Goal: Information Seeking & Learning: Compare options

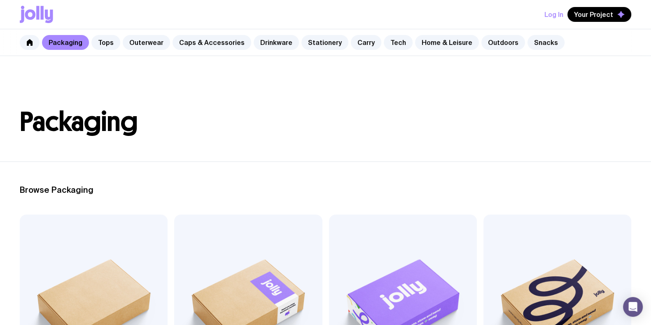
click at [491, 133] on h1 "Packaging" at bounding box center [325, 122] width 611 height 26
drag, startPoint x: 441, startPoint y: 37, endPoint x: 439, endPoint y: 42, distance: 5.6
click at [441, 37] on link "Home & Leisure" at bounding box center [447, 42] width 64 height 15
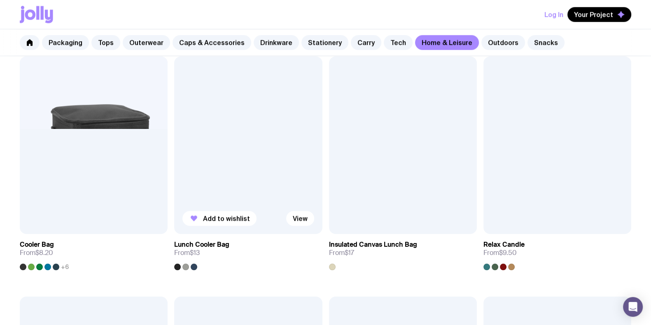
scroll to position [1080, 0]
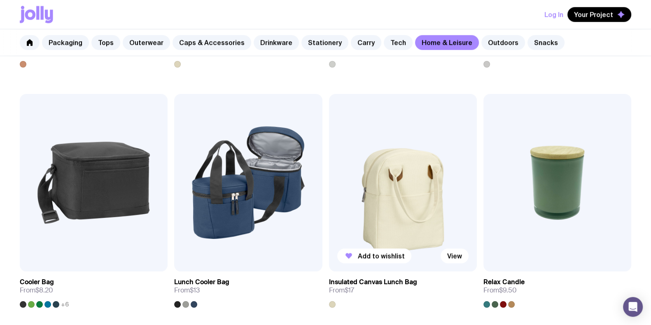
click at [418, 189] on img at bounding box center [403, 182] width 148 height 177
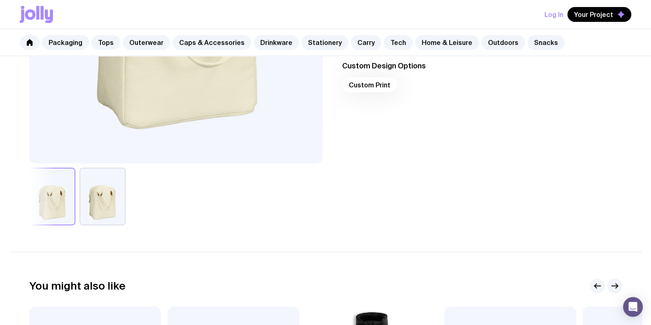
click at [103, 216] on button "button" at bounding box center [102, 196] width 46 height 58
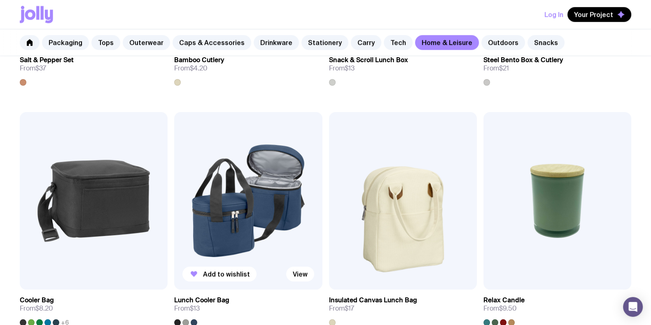
scroll to position [1128, 0]
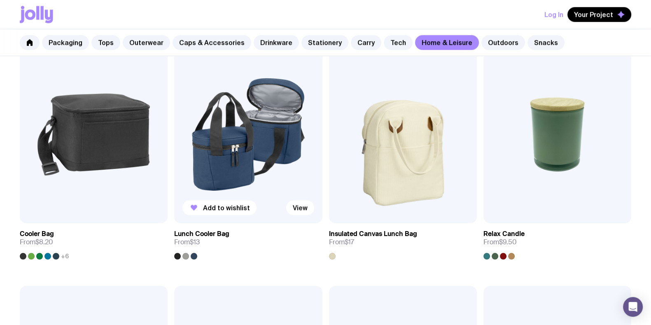
click at [221, 135] on img at bounding box center [248, 134] width 148 height 177
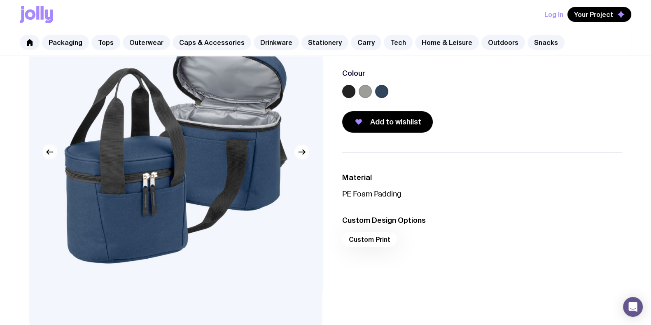
scroll to position [154, 0]
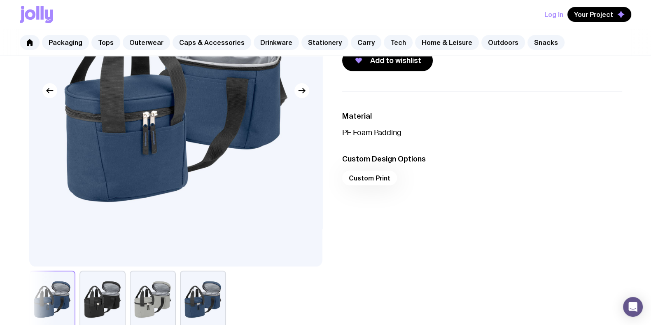
click at [165, 289] on button "button" at bounding box center [153, 299] width 46 height 58
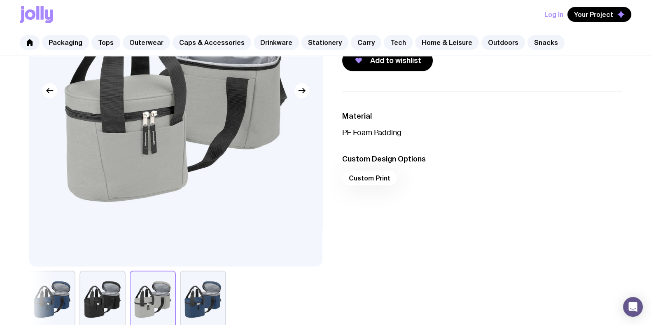
click at [119, 302] on button "button" at bounding box center [102, 299] width 46 height 58
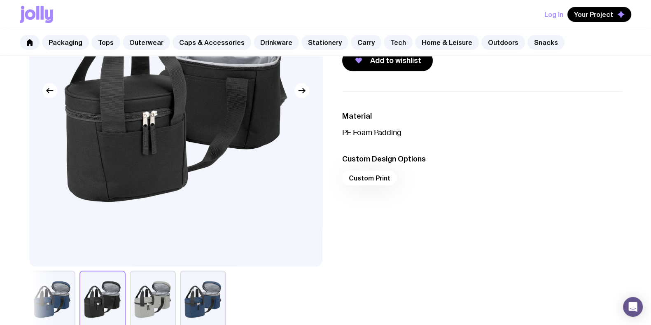
click at [218, 294] on button "button" at bounding box center [203, 299] width 46 height 58
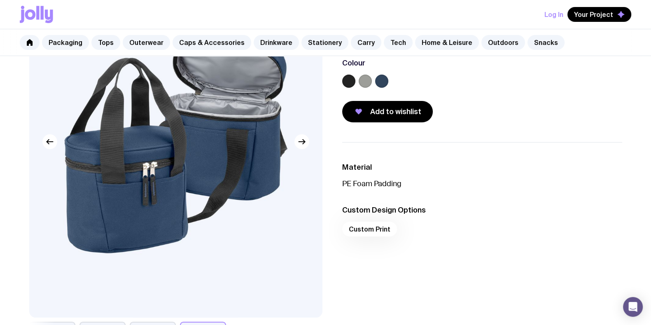
scroll to position [102, 0]
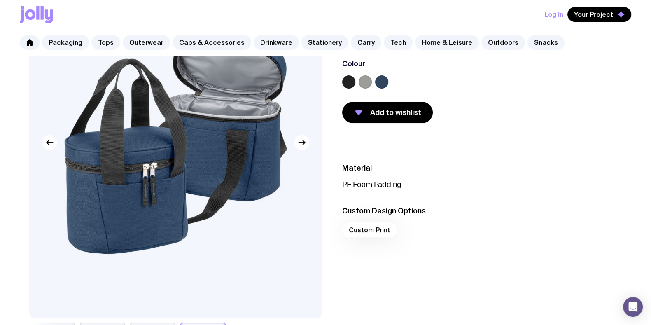
click at [310, 139] on img at bounding box center [175, 142] width 293 height 351
click at [307, 147] on img at bounding box center [175, 142] width 293 height 351
click at [301, 135] on button "button" at bounding box center [301, 142] width 15 height 15
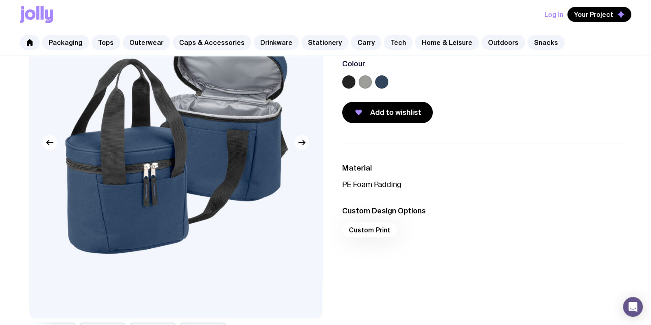
click at [297, 140] on icon "button" at bounding box center [302, 142] width 10 height 10
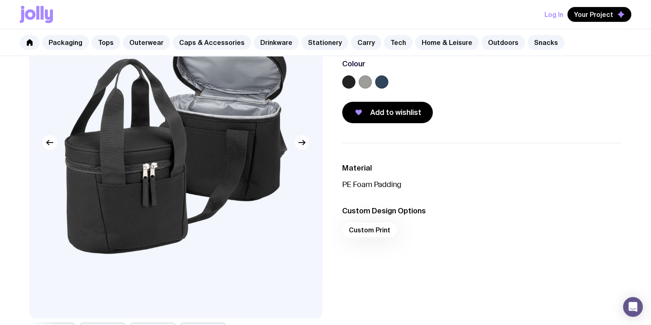
click at [297, 142] on icon "button" at bounding box center [302, 142] width 10 height 10
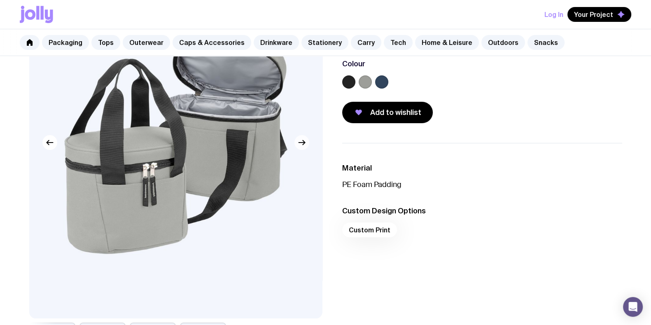
click at [297, 143] on icon "button" at bounding box center [302, 142] width 10 height 10
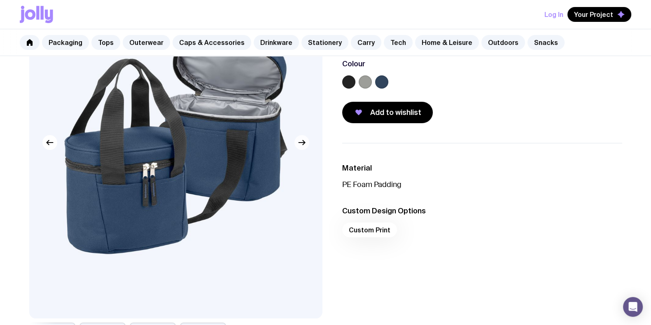
click at [297, 143] on icon "button" at bounding box center [302, 142] width 10 height 10
click at [439, 195] on ul "Material PE Foam Padding Custom Design Options Custom Print" at bounding box center [482, 202] width 280 height 119
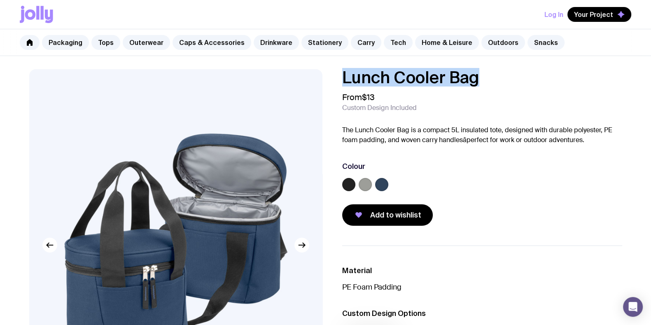
drag, startPoint x: 488, startPoint y: 79, endPoint x: 327, endPoint y: 81, distance: 160.5
click at [327, 81] on div "Lunch Cooler Bag From $13 Custom Design Included The Lunch Cooler Bag is a comp…" at bounding box center [325, 275] width 632 height 413
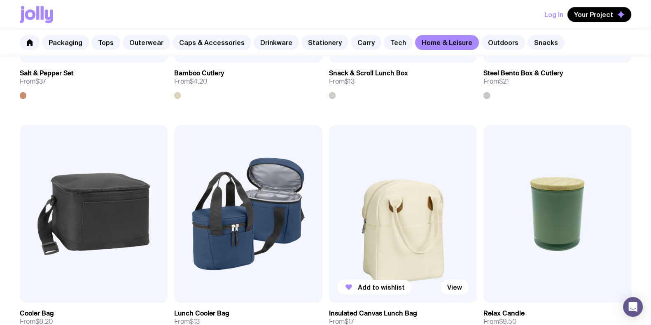
scroll to position [1077, 0]
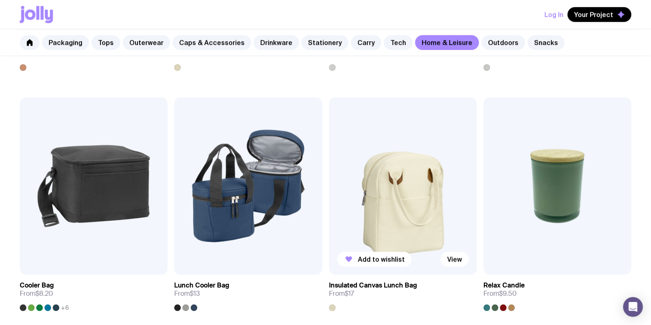
click at [409, 160] on img at bounding box center [403, 185] width 148 height 177
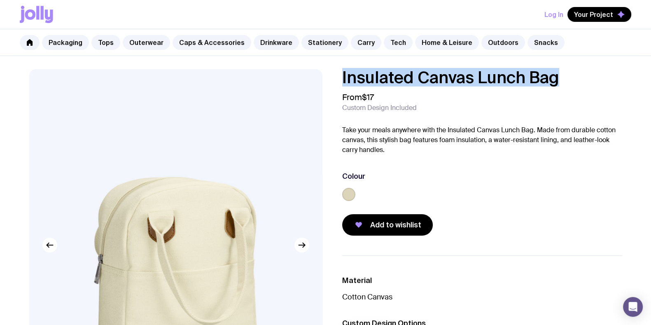
drag, startPoint x: 564, startPoint y: 82, endPoint x: 339, endPoint y: 77, distance: 225.6
click at [339, 77] on div "Insulated Canvas Lunch Bag From $17 Custom Design Included Take your meals anyw…" at bounding box center [475, 152] width 293 height 166
copy h1 "Insulated Canvas Lunch Bag"
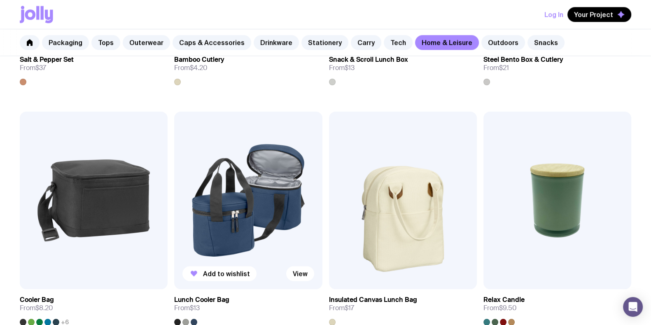
scroll to position [1077, 0]
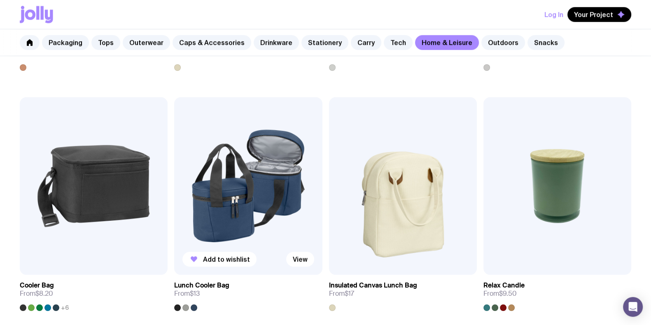
click at [226, 183] on img at bounding box center [248, 185] width 148 height 177
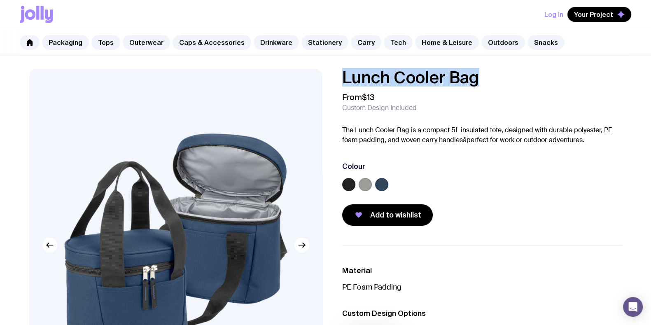
drag, startPoint x: 479, startPoint y: 81, endPoint x: 327, endPoint y: 77, distance: 151.5
click at [327, 77] on div "Lunch Cooler Bag From $13 Custom Design Included The Lunch Cooler Bag is a comp…" at bounding box center [325, 275] width 632 height 413
copy h1 "Lunch Cooler Bag"
click at [463, 168] on div "Colour" at bounding box center [482, 166] width 280 height 10
click at [222, 39] on link "Caps & Accessories" at bounding box center [211, 42] width 79 height 15
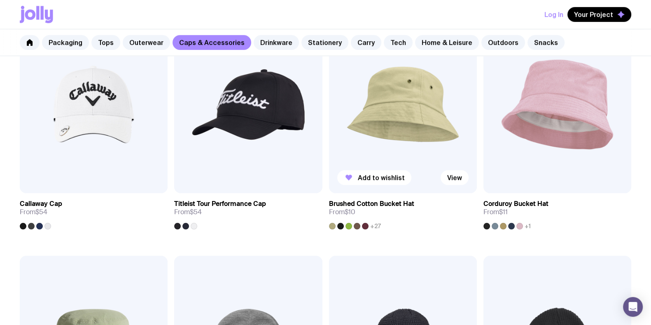
scroll to position [617, 0]
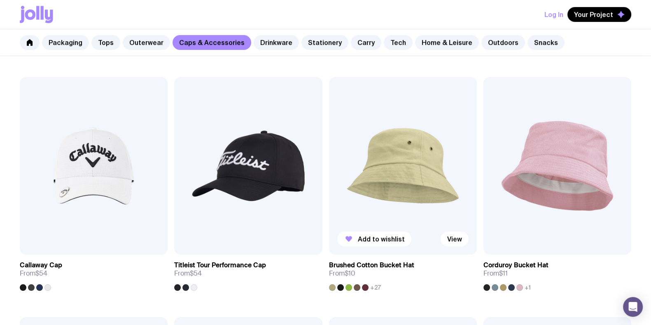
click at [415, 162] on img at bounding box center [403, 165] width 148 height 177
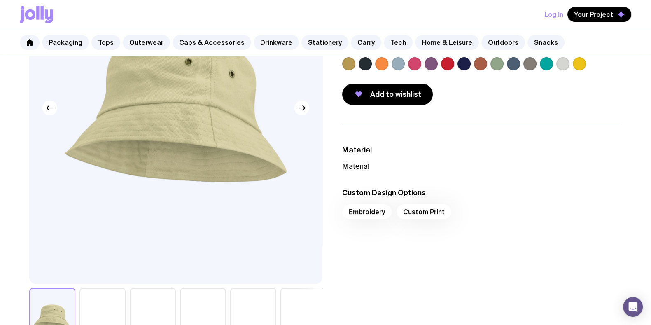
scroll to position [51, 0]
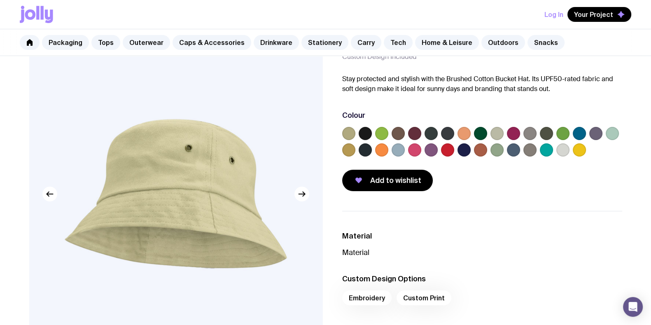
click at [478, 133] on label at bounding box center [480, 133] width 13 height 13
click at [0, 0] on input "radio" at bounding box center [0, 0] width 0 height 0
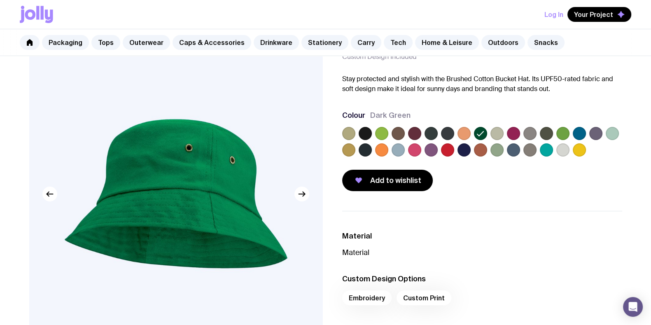
click at [448, 127] on label at bounding box center [447, 133] width 13 height 13
click at [0, 0] on input "radio" at bounding box center [0, 0] width 0 height 0
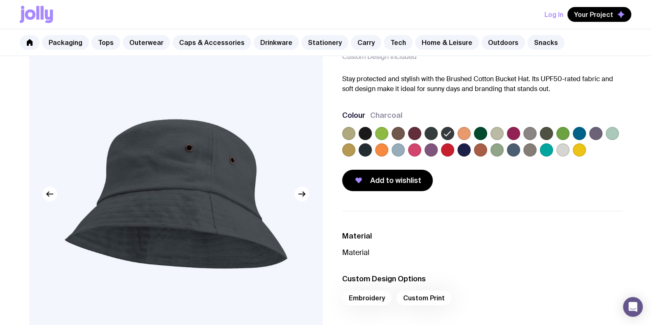
click at [435, 132] on label at bounding box center [430, 133] width 13 height 13
click at [0, 0] on input "radio" at bounding box center [0, 0] width 0 height 0
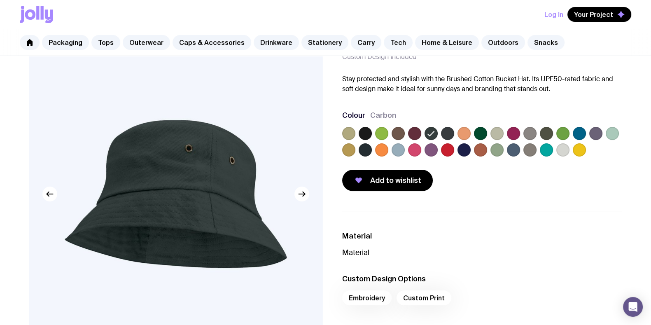
click at [484, 133] on label at bounding box center [480, 133] width 13 height 13
click at [0, 0] on input "radio" at bounding box center [0, 0] width 0 height 0
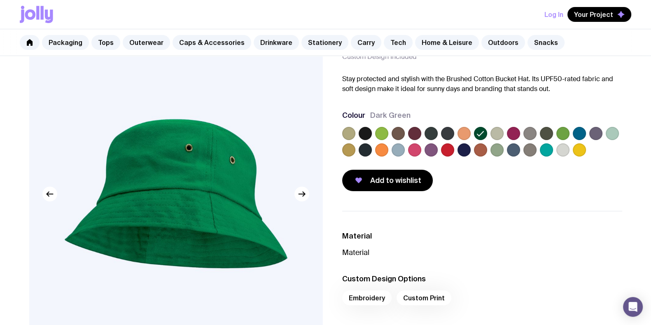
click at [372, 141] on div at bounding box center [482, 143] width 280 height 33
click at [366, 149] on label at bounding box center [364, 149] width 13 height 13
click at [0, 0] on input "radio" at bounding box center [0, 0] width 0 height 0
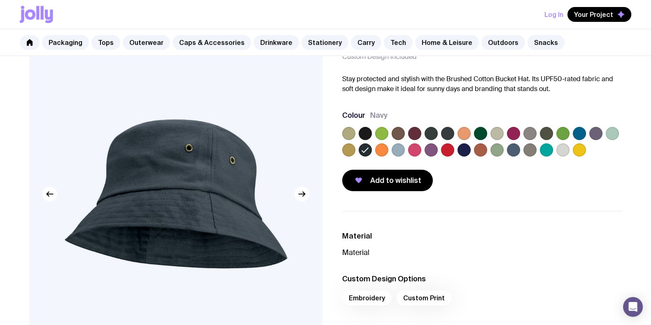
click at [430, 130] on label at bounding box center [430, 133] width 13 height 13
click at [0, 0] on input "radio" at bounding box center [0, 0] width 0 height 0
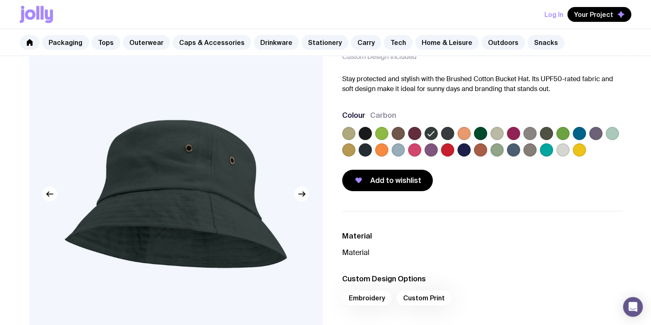
click at [379, 133] on label at bounding box center [381, 133] width 13 height 13
click at [0, 0] on input "radio" at bounding box center [0, 0] width 0 height 0
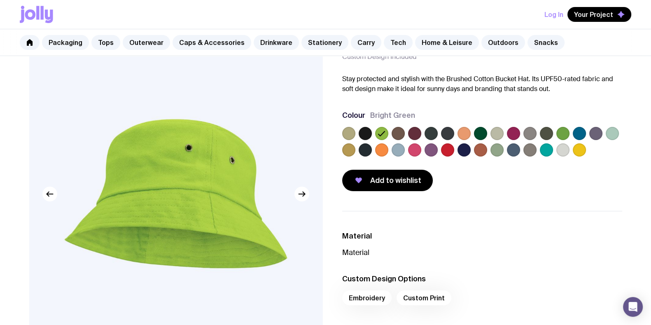
click at [368, 130] on label at bounding box center [364, 133] width 13 height 13
click at [0, 0] on input "radio" at bounding box center [0, 0] width 0 height 0
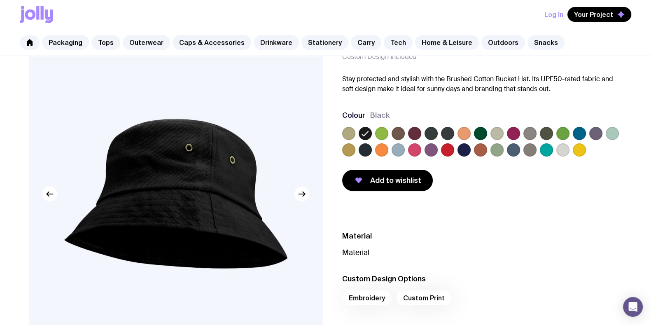
click at [497, 149] on label at bounding box center [496, 149] width 13 height 13
click at [0, 0] on input "radio" at bounding box center [0, 0] width 0 height 0
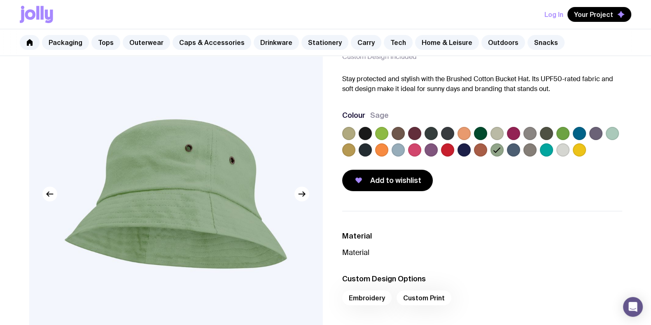
click at [481, 135] on label at bounding box center [480, 133] width 13 height 13
click at [0, 0] on input "radio" at bounding box center [0, 0] width 0 height 0
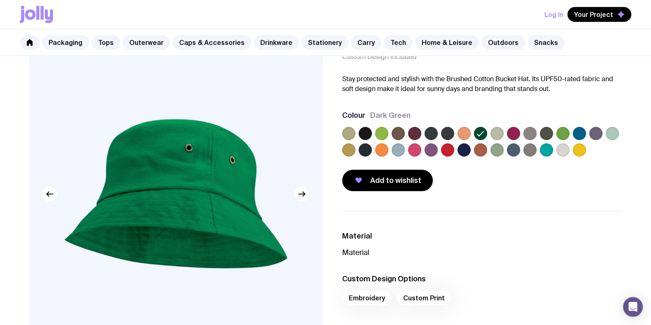
click at [497, 133] on label at bounding box center [496, 133] width 13 height 13
click at [0, 0] on input "radio" at bounding box center [0, 0] width 0 height 0
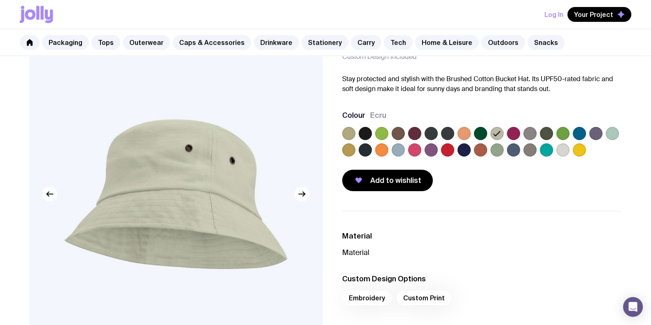
click at [475, 133] on label at bounding box center [480, 133] width 13 height 13
click at [0, 0] on input "radio" at bounding box center [0, 0] width 0 height 0
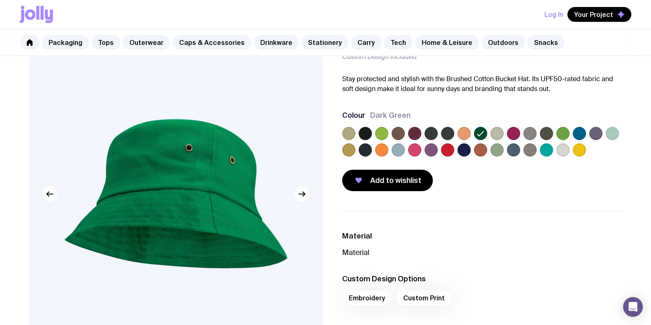
click at [424, 131] on label at bounding box center [430, 133] width 13 height 13
click at [0, 0] on input "radio" at bounding box center [0, 0] width 0 height 0
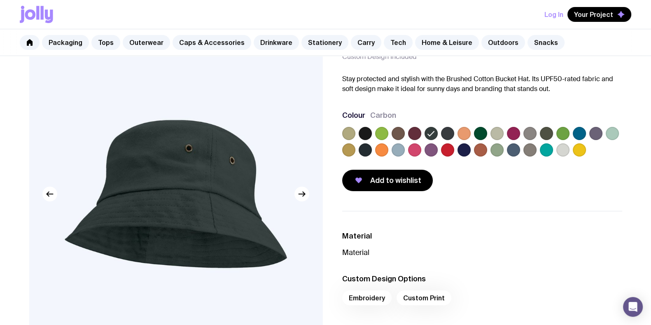
click at [491, 131] on label at bounding box center [496, 133] width 13 height 13
click at [0, 0] on input "radio" at bounding box center [0, 0] width 0 height 0
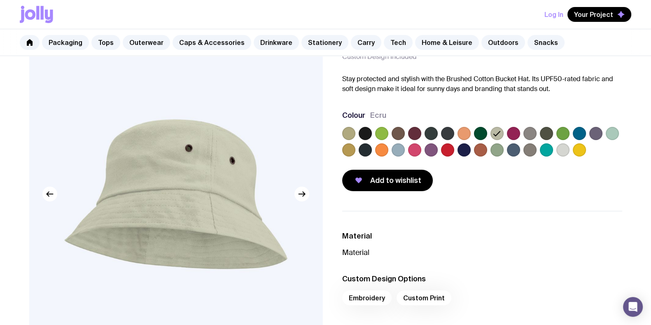
click at [481, 130] on label at bounding box center [480, 133] width 13 height 13
click at [0, 0] on input "radio" at bounding box center [0, 0] width 0 height 0
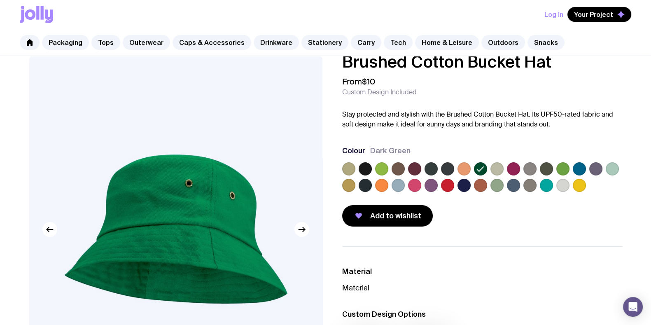
scroll to position [0, 0]
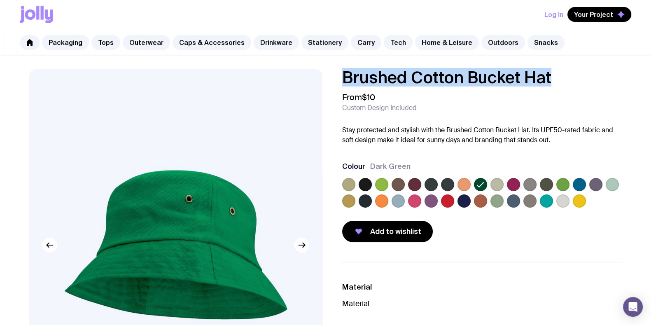
drag, startPoint x: 543, startPoint y: 74, endPoint x: 308, endPoint y: 77, distance: 235.0
click at [308, 77] on div "Brushed Cotton Bucket Hat From $10 Custom Design Included Stay protected and st…" at bounding box center [325, 275] width 632 height 413
copy h1 "Brushed Cotton Bucket Hat"
click at [359, 182] on label at bounding box center [364, 184] width 13 height 13
click at [0, 0] on input "radio" at bounding box center [0, 0] width 0 height 0
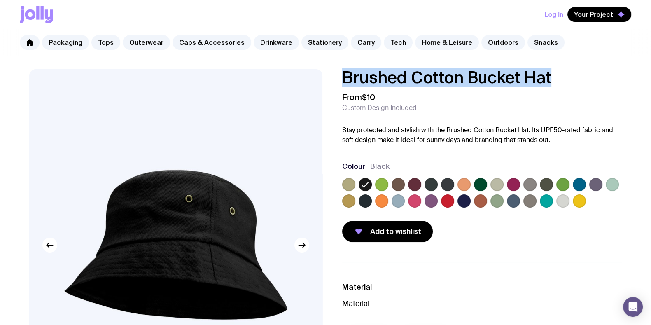
click at [379, 182] on label at bounding box center [381, 184] width 13 height 13
click at [0, 0] on input "radio" at bounding box center [0, 0] width 0 height 0
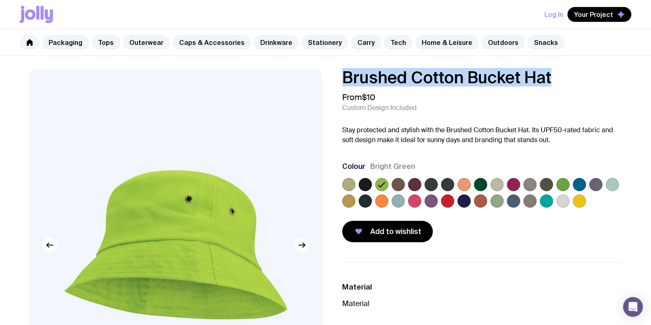
click at [561, 184] on label at bounding box center [562, 184] width 13 height 13
click at [0, 0] on input "radio" at bounding box center [0, 0] width 0 height 0
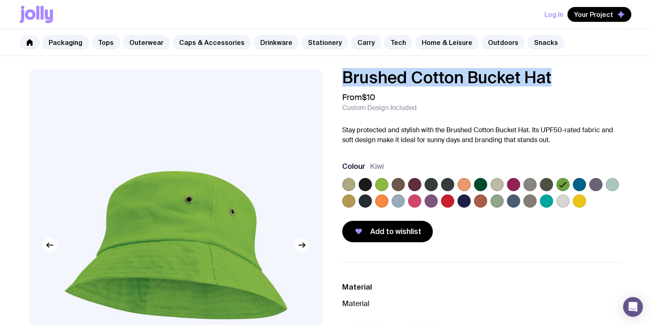
scroll to position [51, 0]
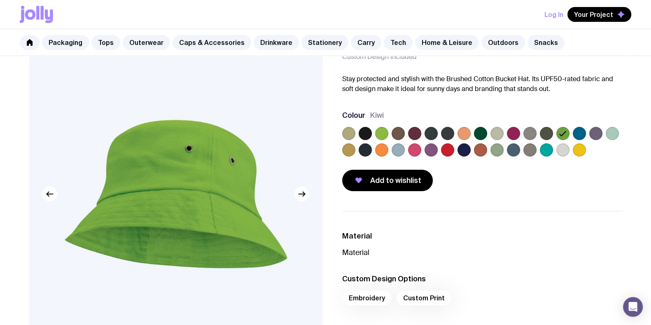
click at [502, 150] on label at bounding box center [496, 149] width 13 height 13
click at [0, 0] on input "radio" at bounding box center [0, 0] width 0 height 0
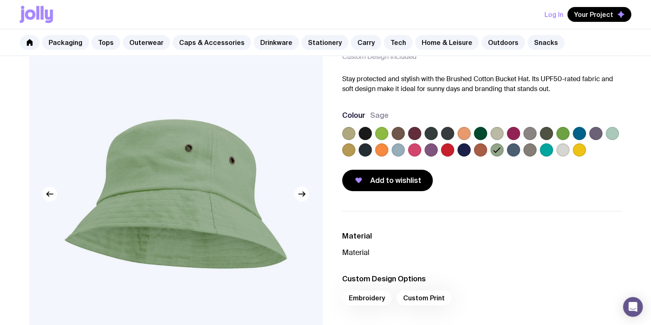
click at [616, 133] on label at bounding box center [611, 133] width 13 height 13
click at [0, 0] on input "radio" at bounding box center [0, 0] width 0 height 0
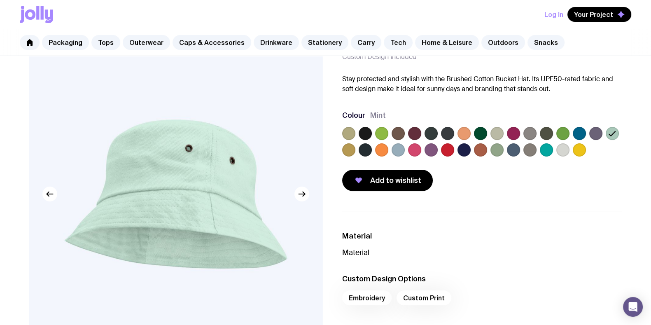
click at [593, 142] on div at bounding box center [482, 143] width 280 height 33
click at [582, 149] on label at bounding box center [578, 149] width 13 height 13
click at [0, 0] on input "radio" at bounding box center [0, 0] width 0 height 0
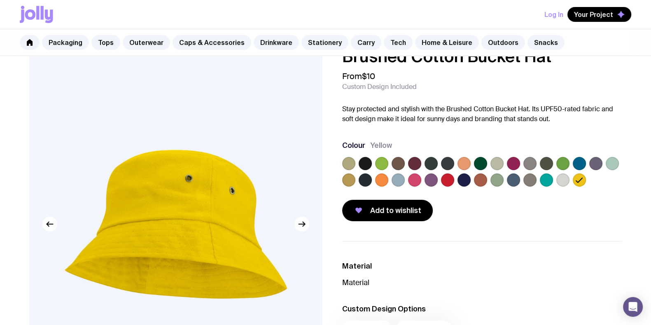
scroll to position [0, 0]
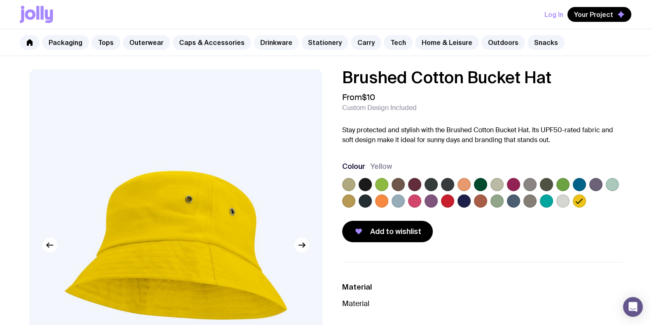
click at [253, 40] on link "Drinkware" at bounding box center [275, 42] width 45 height 15
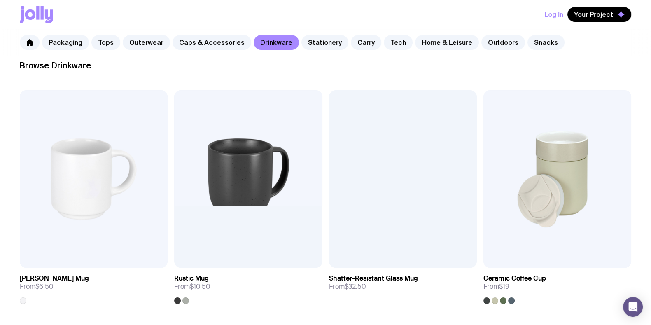
scroll to position [51, 0]
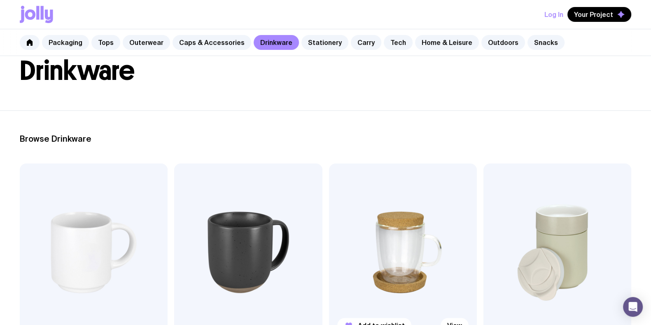
click at [403, 202] on img at bounding box center [403, 251] width 148 height 177
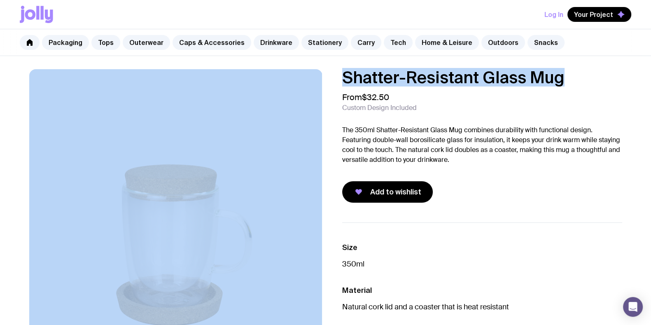
drag, startPoint x: 567, startPoint y: 76, endPoint x: 295, endPoint y: 71, distance: 272.5
click at [295, 71] on div "Shatter-Resistant Glass Mug From $32.50 Custom Design Included The 350ml Shatte…" at bounding box center [325, 244] width 632 height 351
copy div "Shatter-Resistant Glass Mug"
click at [451, 39] on link "Home & Leisure" at bounding box center [447, 42] width 64 height 15
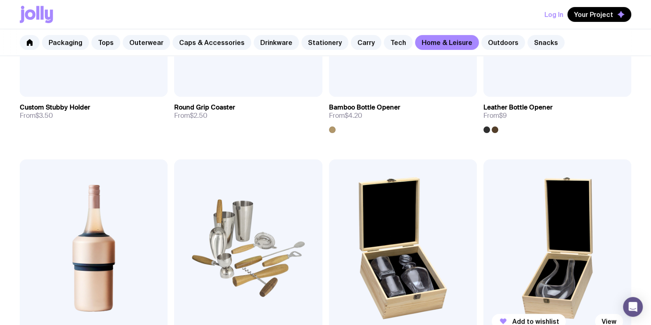
scroll to position [360, 0]
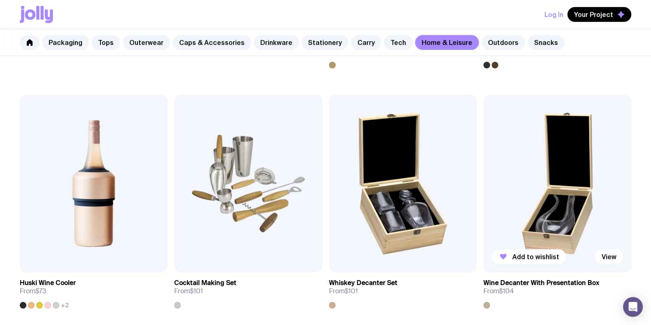
click at [538, 197] on img at bounding box center [557, 183] width 148 height 177
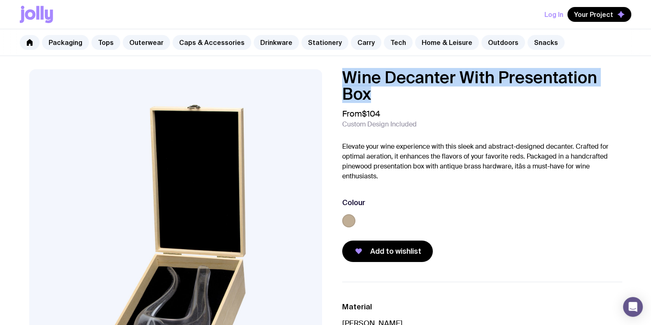
drag, startPoint x: 459, startPoint y: 101, endPoint x: 343, endPoint y: 73, distance: 119.8
click at [343, 73] on h1 "Wine Decanter With Presentation Box" at bounding box center [482, 85] width 280 height 33
copy h1 "Wine Decanter With Presentation Box"
click at [262, 42] on link "Drinkware" at bounding box center [275, 42] width 45 height 15
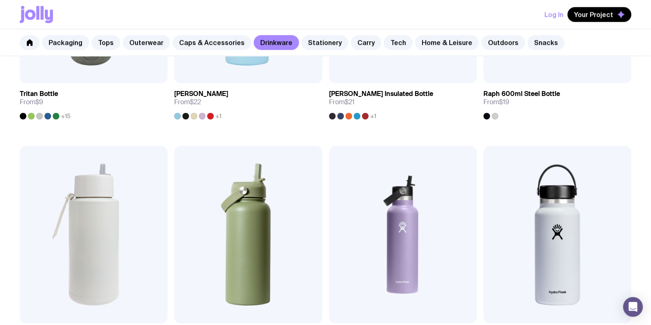
scroll to position [1029, 0]
click at [384, 44] on link "Tech" at bounding box center [398, 42] width 29 height 15
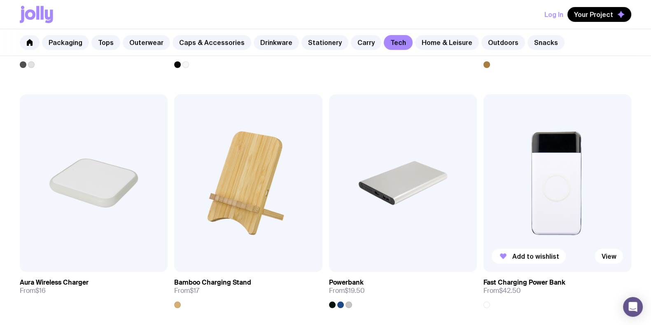
scroll to position [360, 0]
click at [556, 163] on img at bounding box center [557, 183] width 148 height 177
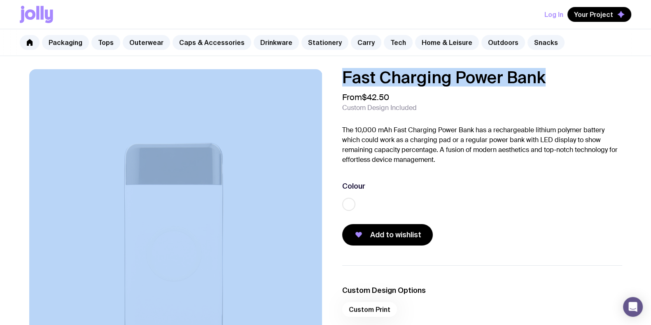
drag, startPoint x: 549, startPoint y: 74, endPoint x: 324, endPoint y: 71, distance: 224.3
click at [324, 71] on div "Fast Charging Power Bank From $42.50 Custom Design Included The 10,000 mAh Fast…" at bounding box center [325, 244] width 632 height 351
copy div "Fast Charging Power Bank"
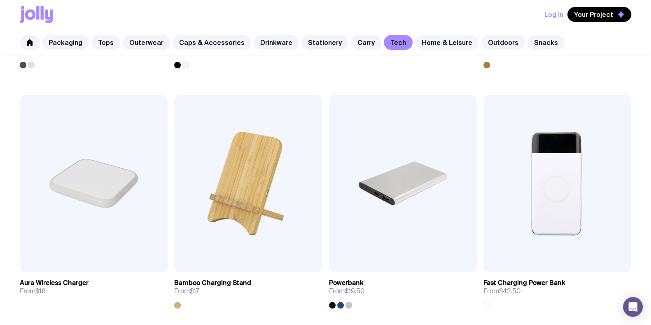
click at [446, 44] on link "Home & Leisure" at bounding box center [447, 42] width 64 height 15
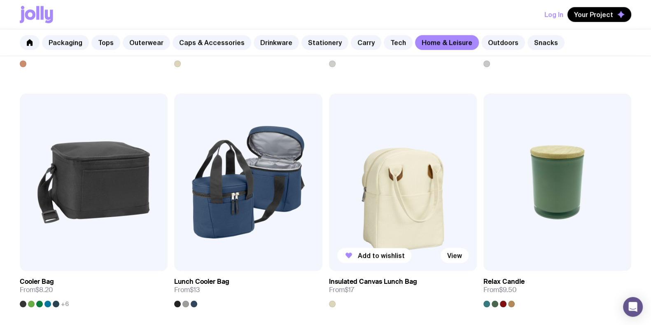
scroll to position [1286, 0]
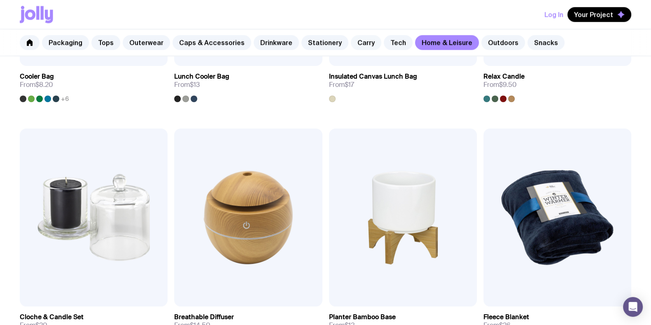
click at [351, 42] on link "Carry" at bounding box center [366, 42] width 30 height 15
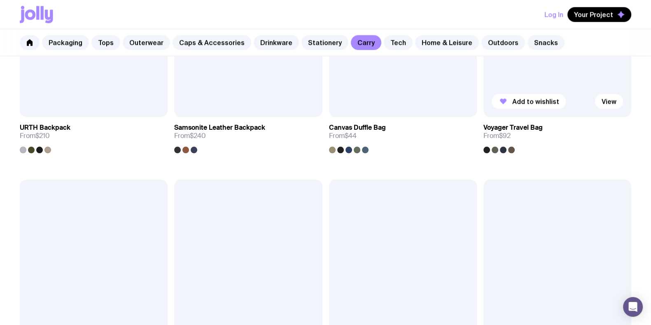
scroll to position [1235, 0]
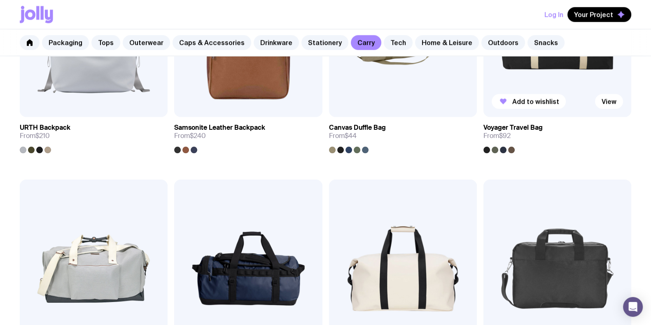
click at [572, 81] on img at bounding box center [557, 28] width 148 height 177
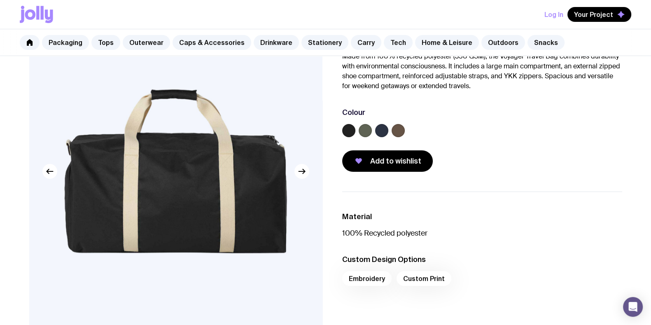
scroll to position [154, 0]
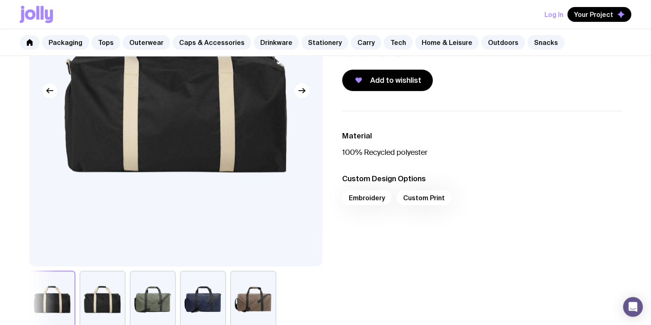
click at [212, 290] on button "button" at bounding box center [203, 299] width 46 height 58
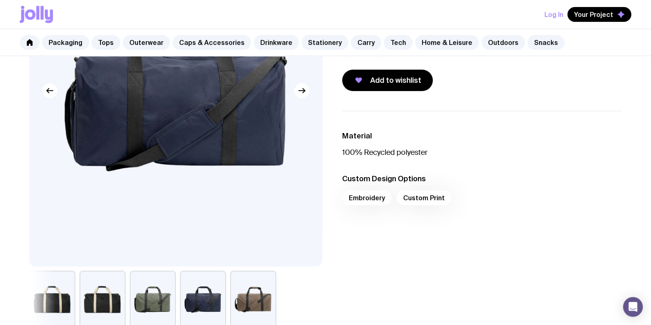
click at [154, 293] on button "button" at bounding box center [153, 299] width 46 height 58
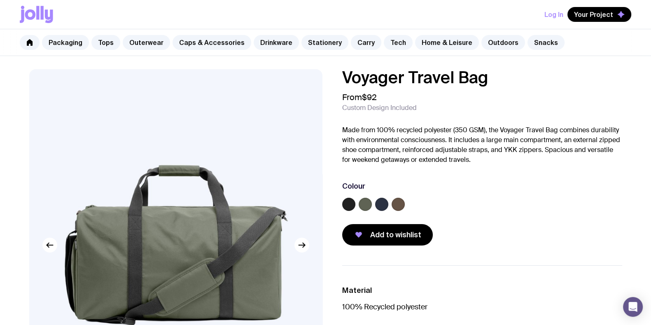
scroll to position [0, 0]
drag, startPoint x: 495, startPoint y: 79, endPoint x: 278, endPoint y: 74, distance: 216.9
click at [278, 74] on div "Voyager Travel Bag From $92 Custom Design Included Made from 100% recycled poly…" at bounding box center [325, 275] width 632 height 413
copy h1 "Voyager Travel Bag"
click at [452, 33] on div "Packaging Tops Outerwear Caps & Accessories Drinkware Stationery Carry Tech Hom…" at bounding box center [325, 42] width 651 height 27
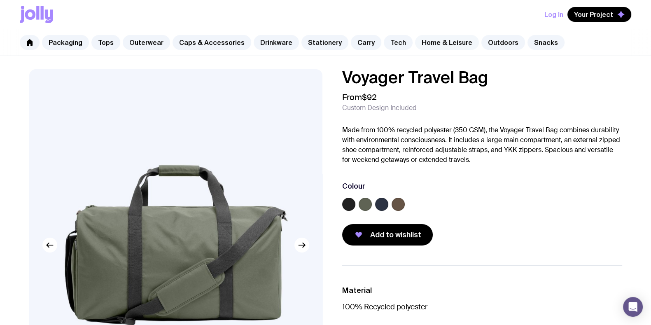
click at [451, 42] on link "Home & Leisure" at bounding box center [447, 42] width 64 height 15
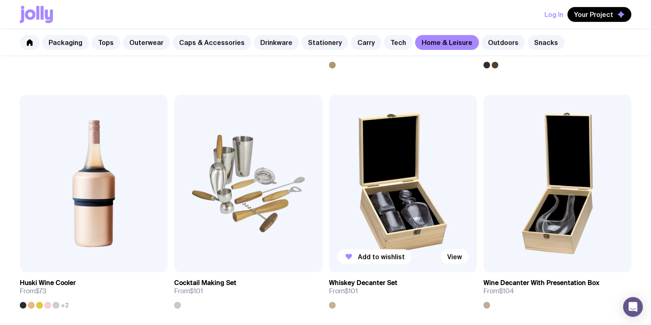
scroll to position [411, 0]
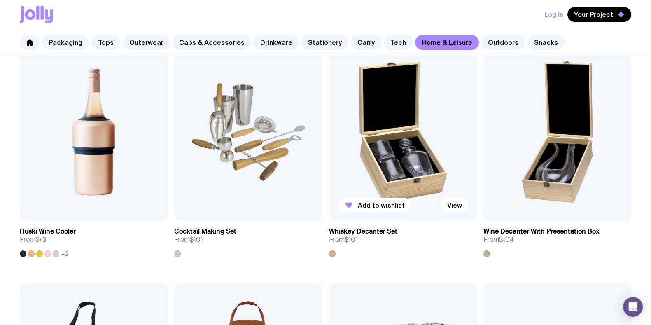
click at [395, 145] on img at bounding box center [403, 131] width 148 height 177
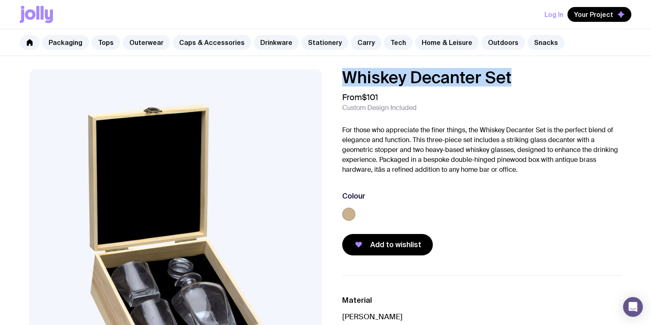
drag, startPoint x: 514, startPoint y: 79, endPoint x: 331, endPoint y: 77, distance: 182.3
click at [331, 77] on div "Whiskey Decanter Set From $101 Custom Design Included For those who appreciate …" at bounding box center [475, 162] width 293 height 186
copy h1 "Whiskey Decanter Set"
click at [527, 40] on link "Snacks" at bounding box center [545, 42] width 37 height 15
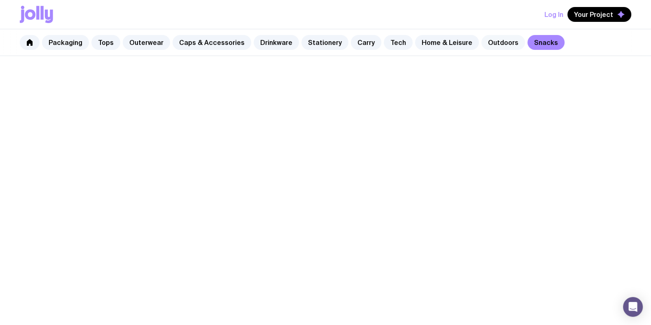
click at [503, 39] on link "Outdoors" at bounding box center [503, 42] width 44 height 15
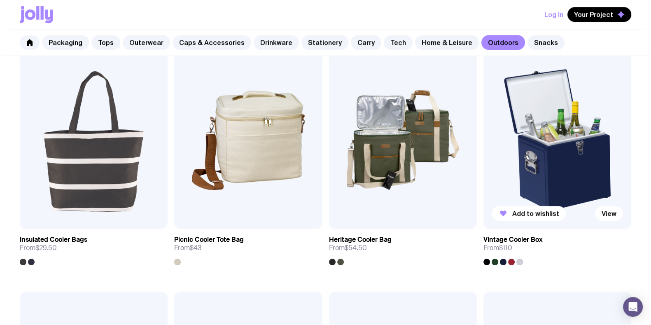
scroll to position [874, 0]
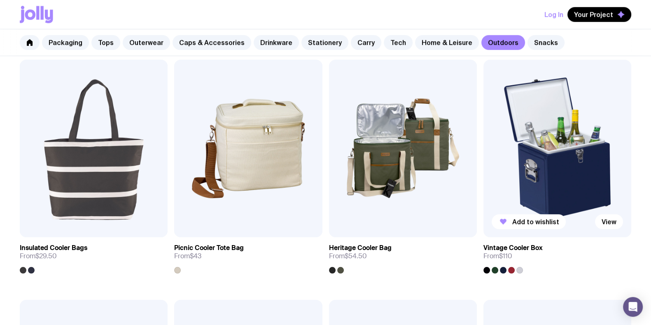
click at [562, 130] on img at bounding box center [557, 148] width 148 height 177
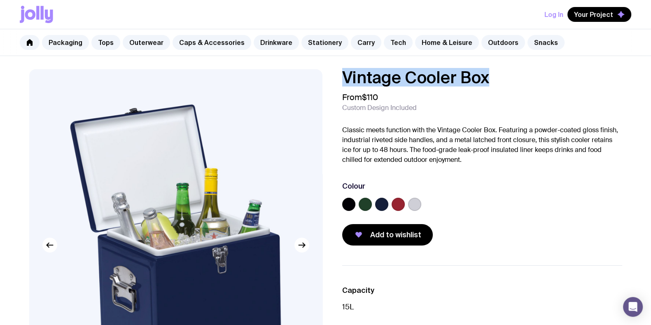
drag, startPoint x: 504, startPoint y: 81, endPoint x: 344, endPoint y: 79, distance: 160.5
click at [344, 79] on h1 "Vintage Cooler Box" at bounding box center [482, 77] width 280 height 16
copy h1 "Vintage Cooler Box"
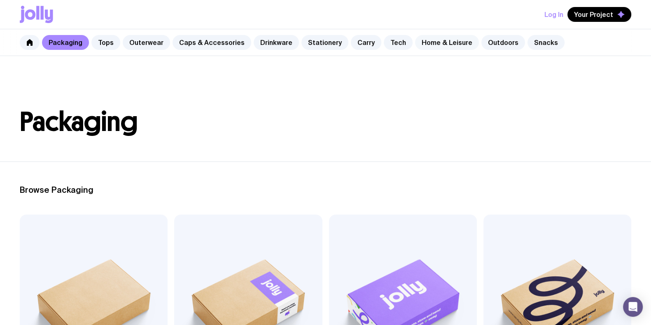
click at [447, 41] on link "Home & Leisure" at bounding box center [447, 42] width 64 height 15
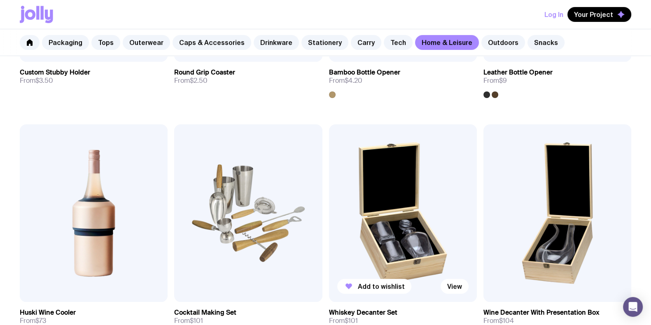
scroll to position [411, 0]
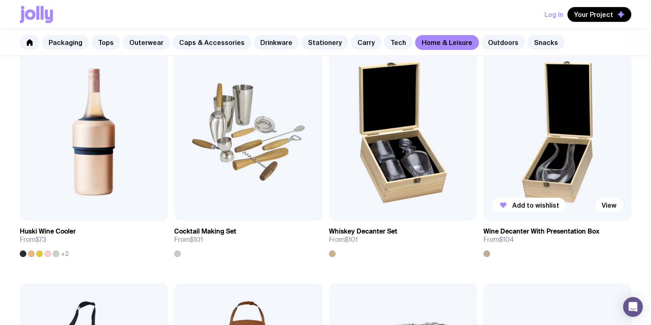
click at [569, 124] on img at bounding box center [557, 131] width 148 height 177
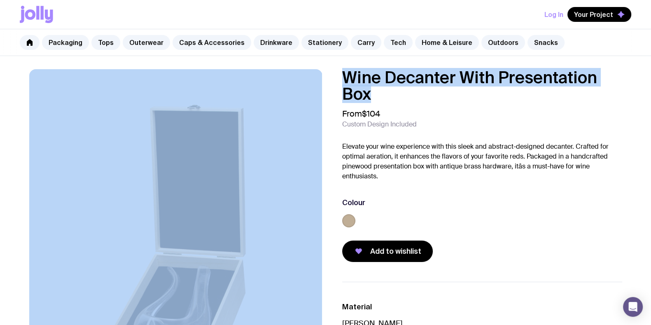
drag, startPoint x: 415, startPoint y: 95, endPoint x: 326, endPoint y: 81, distance: 90.5
click at [326, 81] on div "Wine Decanter With Presentation Box From $104 Custom Design Included Elevate yo…" at bounding box center [325, 256] width 632 height 374
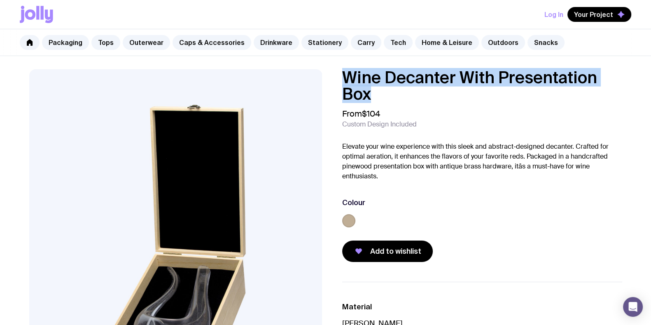
copy h1 "Wine Decanter With Presentation Box"
click at [436, 37] on link "Home & Leisure" at bounding box center [447, 42] width 64 height 15
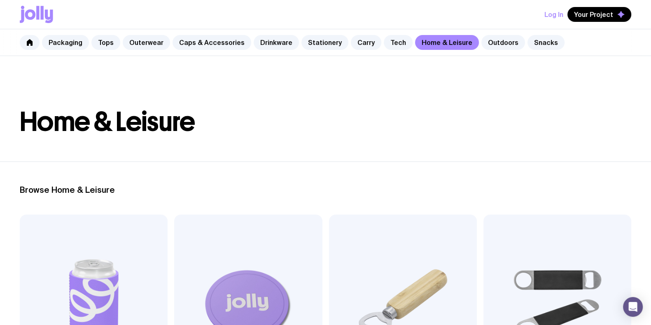
click at [321, 94] on header "Home & Leisure" at bounding box center [325, 108] width 651 height 105
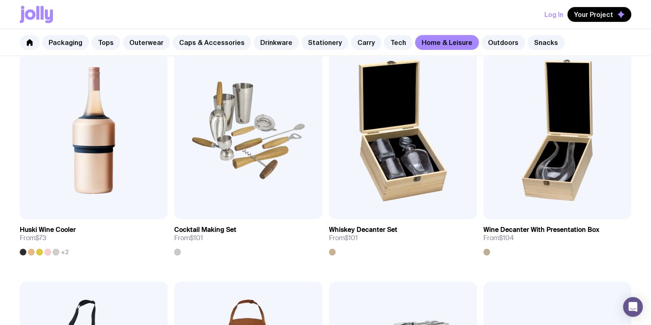
scroll to position [411, 0]
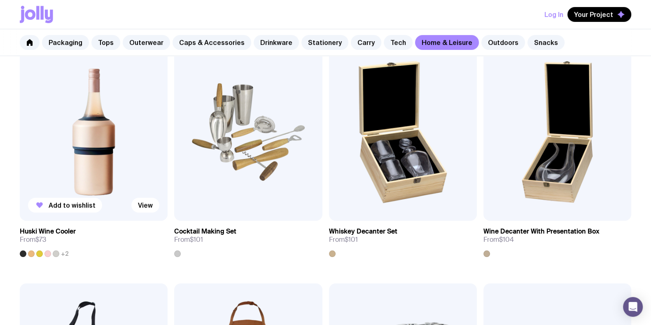
click at [76, 120] on img at bounding box center [94, 131] width 148 height 177
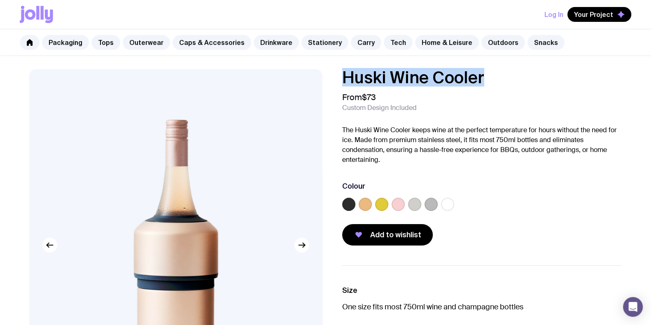
drag, startPoint x: 409, startPoint y: 77, endPoint x: 311, endPoint y: 77, distance: 97.9
click at [312, 77] on div "Huski Wine Cooler From $73 Custom Design Included The Huski Wine Cooler keeps w…" at bounding box center [325, 275] width 632 height 413
copy h1 "Huski Wine Cooler"
click at [364, 41] on link "Carry" at bounding box center [366, 42] width 30 height 15
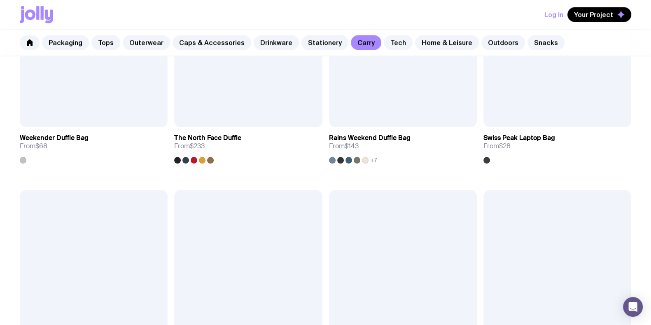
scroll to position [1543, 0]
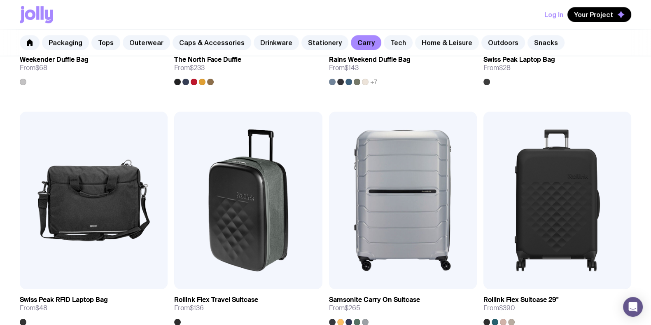
click at [434, 40] on link "Home & Leisure" at bounding box center [447, 42] width 64 height 15
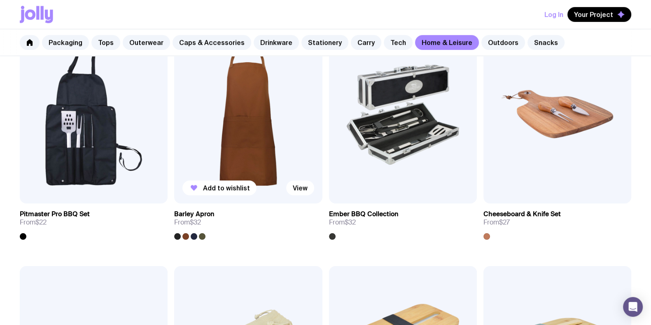
scroll to position [617, 0]
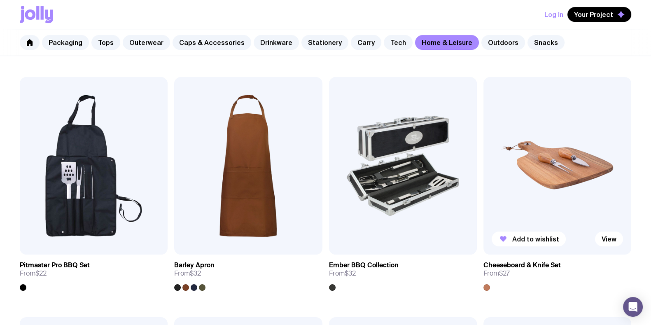
click at [576, 179] on img at bounding box center [557, 165] width 148 height 177
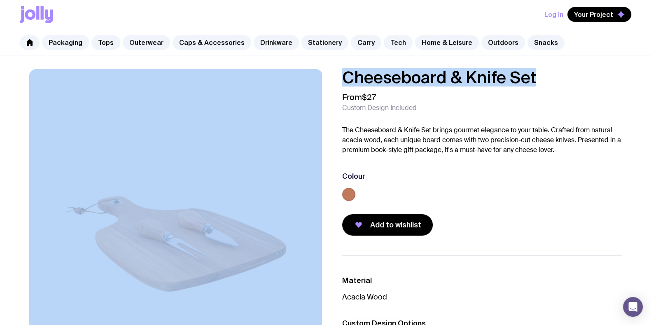
drag, startPoint x: 555, startPoint y: 73, endPoint x: 293, endPoint y: 71, distance: 261.7
click at [293, 71] on div "Cheeseboard & Knife Set From $27 Custom Design Included The Cheeseboard & Knife…" at bounding box center [325, 244] width 632 height 351
copy div "Cheeseboard & Knife Set"
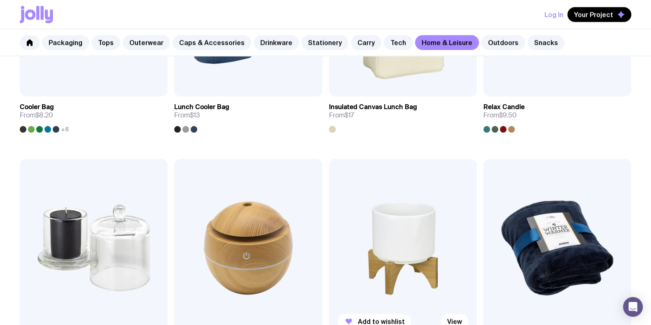
scroll to position [1324, 0]
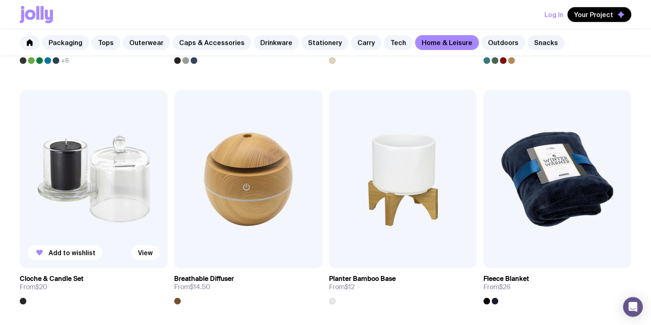
click at [65, 185] on img at bounding box center [94, 178] width 148 height 177
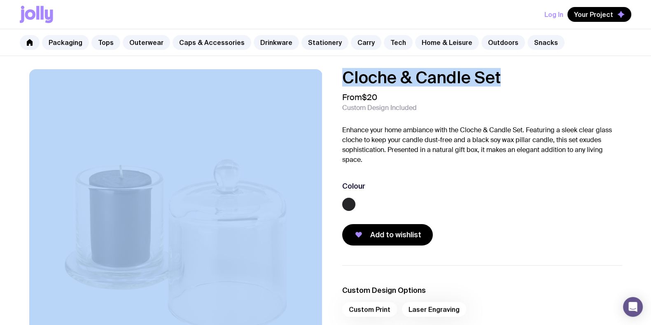
drag, startPoint x: 333, startPoint y: 75, endPoint x: 311, endPoint y: 77, distance: 22.7
click at [311, 77] on div "Cloche & Candle Set From $20 Custom Design Included Enhance your home ambiance …" at bounding box center [325, 244] width 632 height 351
copy div "Cloche & Candle Set"
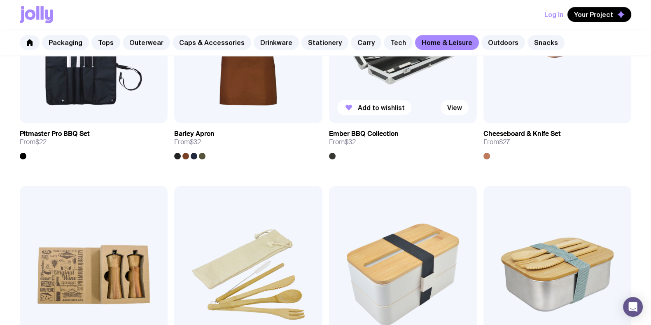
scroll to position [707, 0]
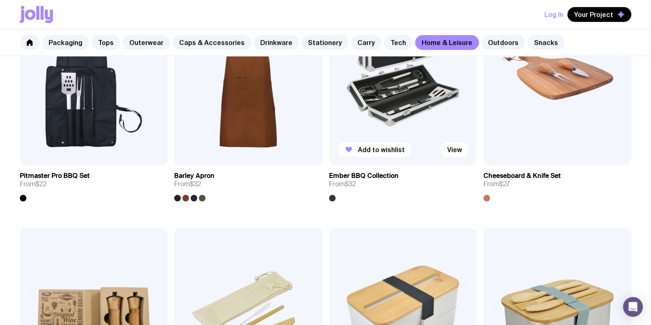
click at [388, 98] on img at bounding box center [403, 76] width 148 height 177
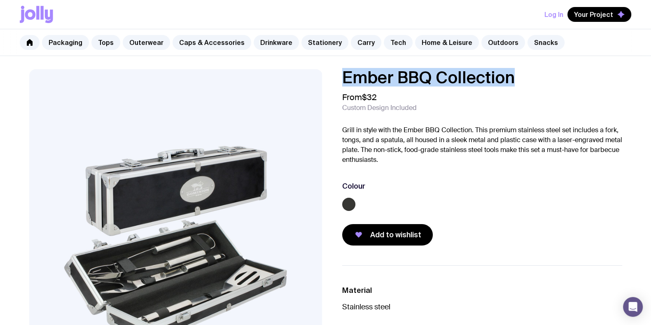
drag, startPoint x: 422, startPoint y: 79, endPoint x: 337, endPoint y: 80, distance: 84.8
click at [337, 80] on div "Ember BBQ Collection From $32 Custom Design Included Grill in style with the Em…" at bounding box center [475, 157] width 293 height 176
copy h1 "Ember BBQ Collection"
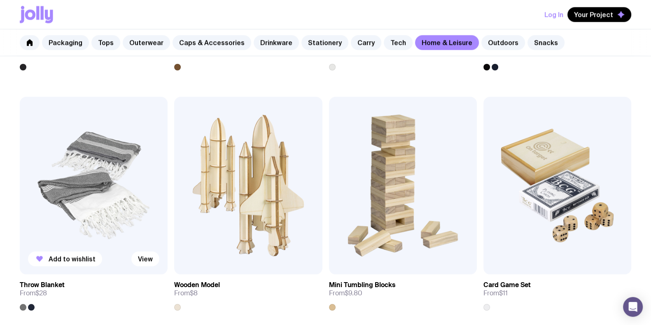
scroll to position [1581, 0]
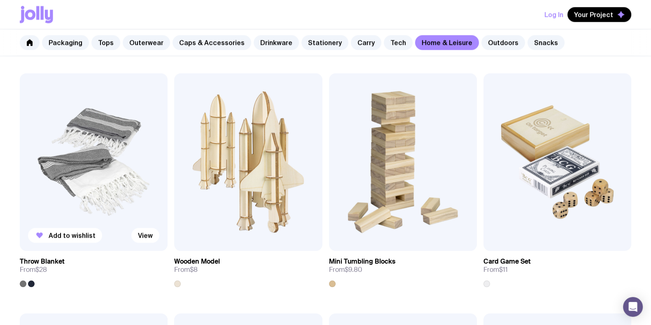
click at [123, 162] on img at bounding box center [94, 161] width 148 height 177
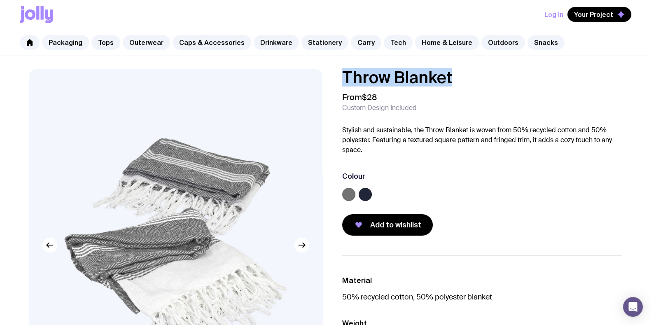
drag, startPoint x: 450, startPoint y: 79, endPoint x: 302, endPoint y: 87, distance: 148.0
click at [305, 88] on div "Throw Blanket From $28 Custom Design Included Stylish and sustainable, the Thro…" at bounding box center [325, 275] width 632 height 413
copy h1 "Throw Blanket"
click at [190, 40] on link "Caps & Accessories" at bounding box center [211, 42] width 79 height 15
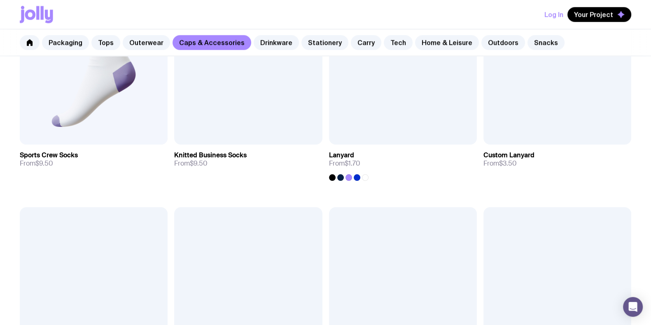
scroll to position [1388, 0]
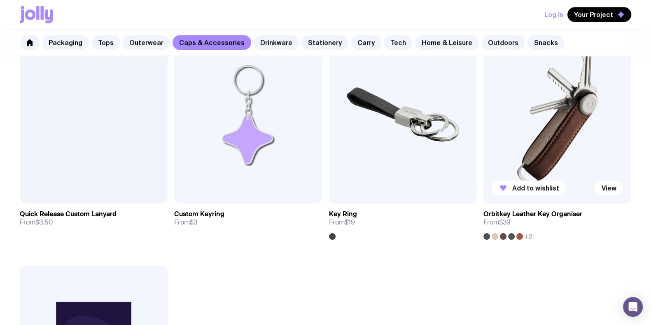
click at [533, 119] on img at bounding box center [557, 114] width 148 height 177
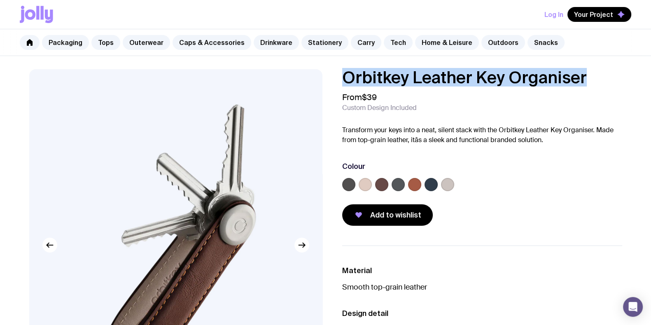
drag, startPoint x: 563, startPoint y: 74, endPoint x: 275, endPoint y: 73, distance: 287.7
click at [275, 73] on div "Orbitkey Leather Key Organiser From $39 Custom Design Included Transform your k…" at bounding box center [325, 275] width 632 height 413
copy h1 "Orbitkey Leather Key Organiser"
